Goal: Check status

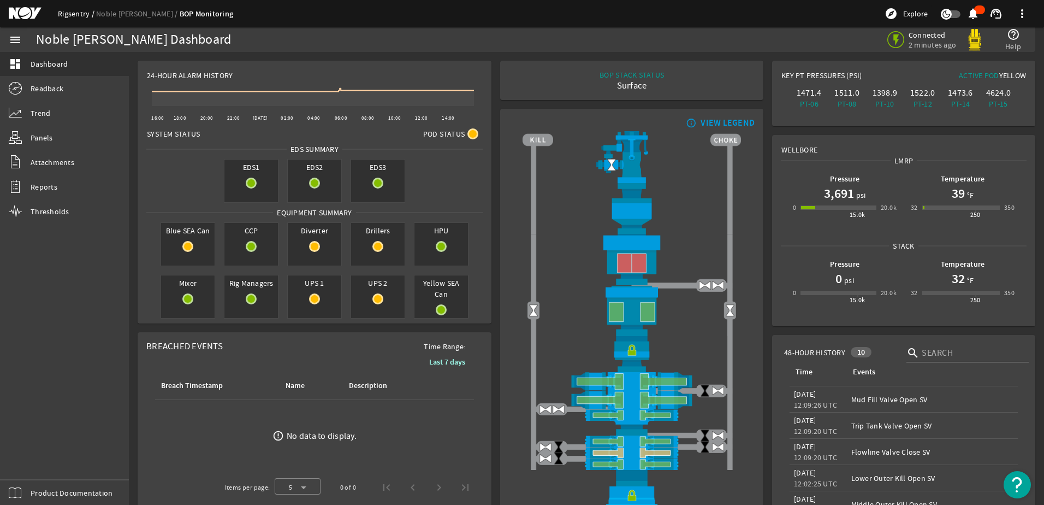
click at [86, 13] on link "Rigsentry" at bounding box center [77, 14] width 38 height 10
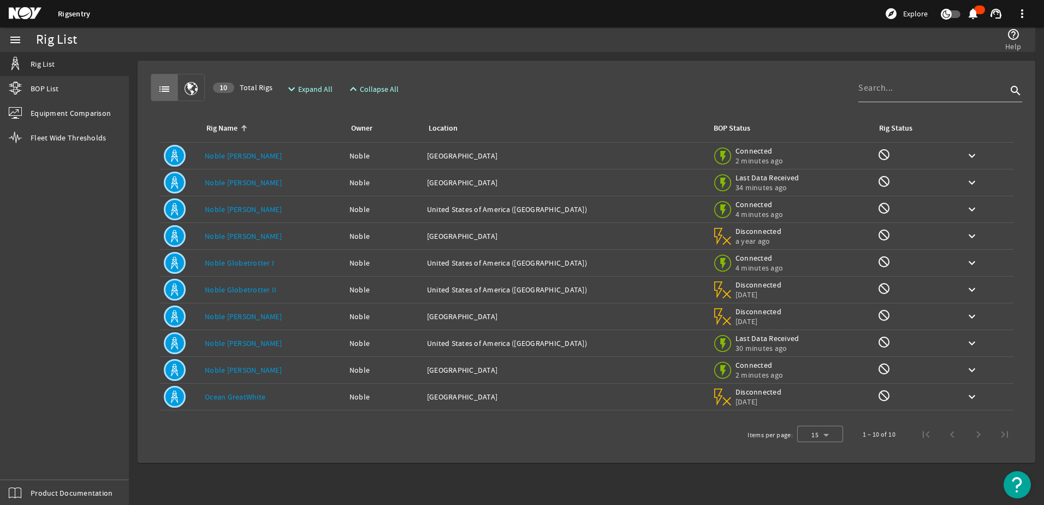
click at [257, 371] on link "Noble [PERSON_NAME]" at bounding box center [243, 370] width 77 height 10
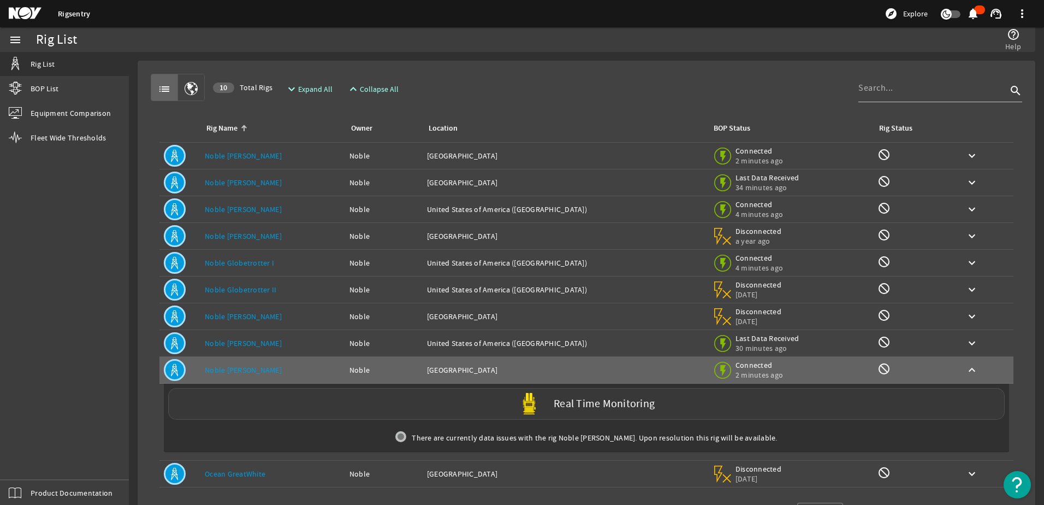
click at [577, 419] on div "Real Time Monitoring" at bounding box center [586, 404] width 837 height 32
